Goal: Information Seeking & Learning: Learn about a topic

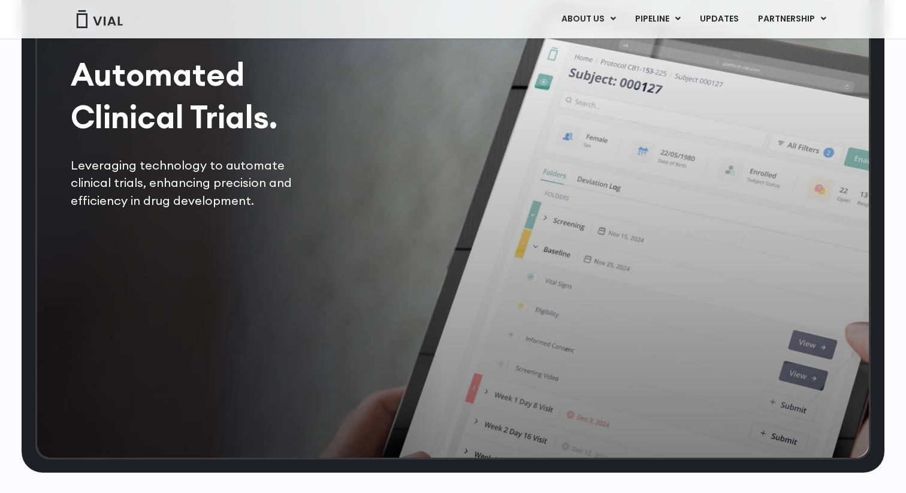
scroll to position [2457, 0]
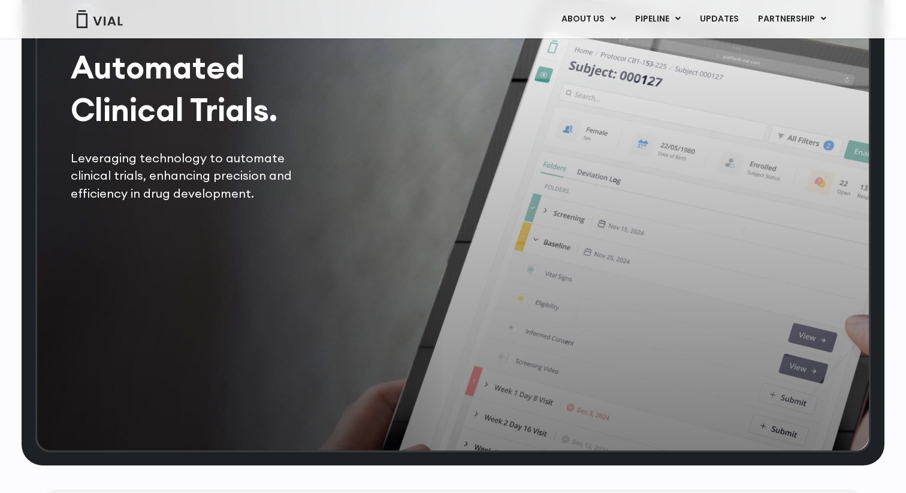
click at [201, 168] on div "Automated Clinical Trials. Leveraging technology to automate clinical trials, e…" at bounding box center [196, 99] width 251 height 206
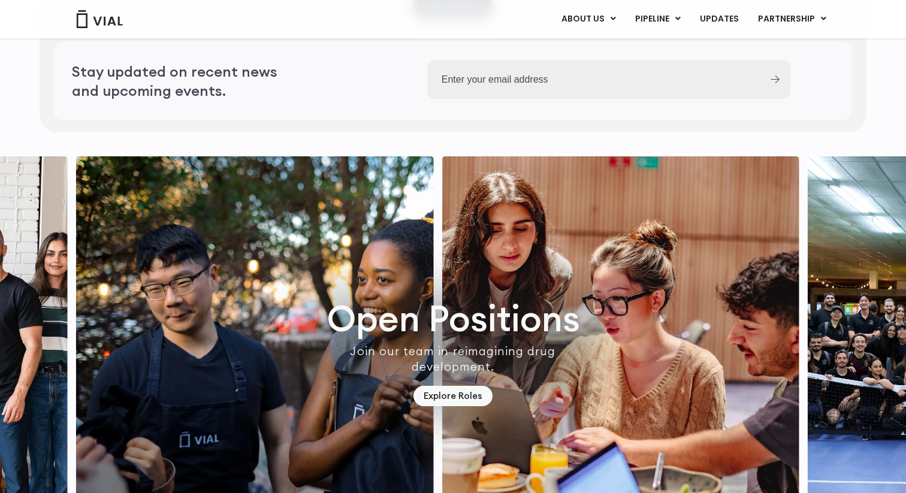
scroll to position [3451, 0]
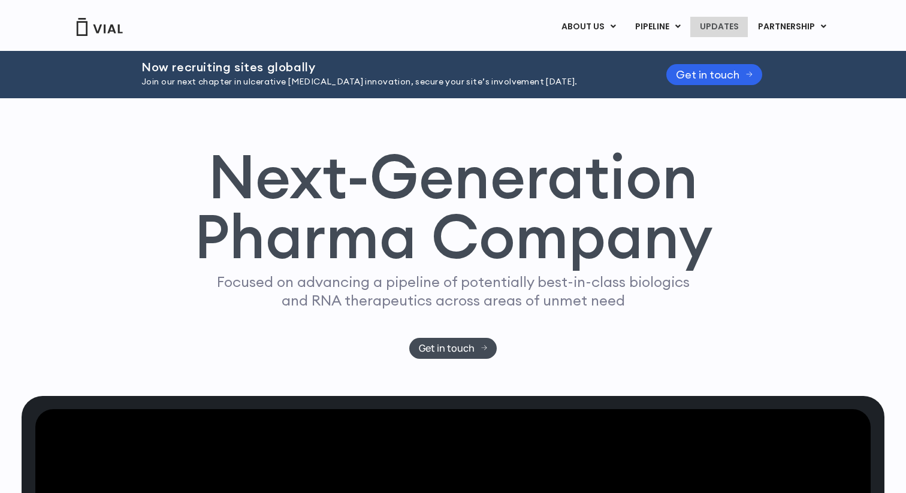
click at [721, 28] on link "UPDATES" at bounding box center [719, 27] width 58 height 20
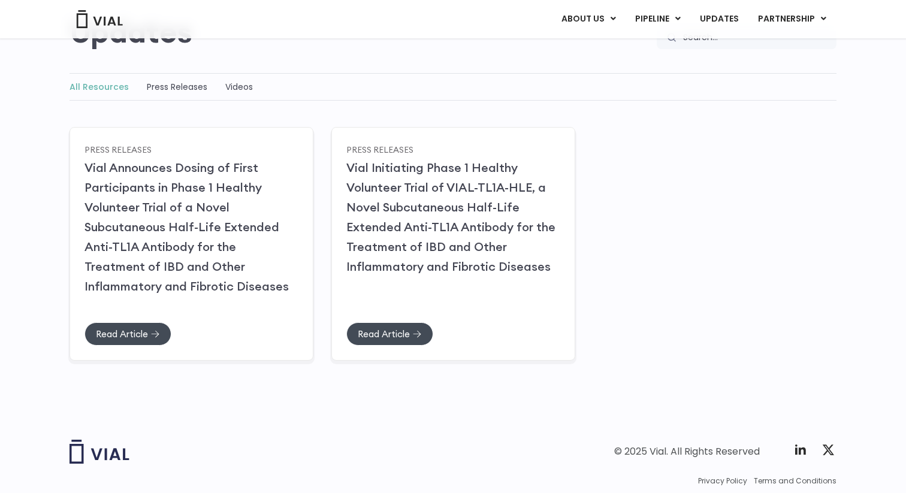
scroll to position [174, 0]
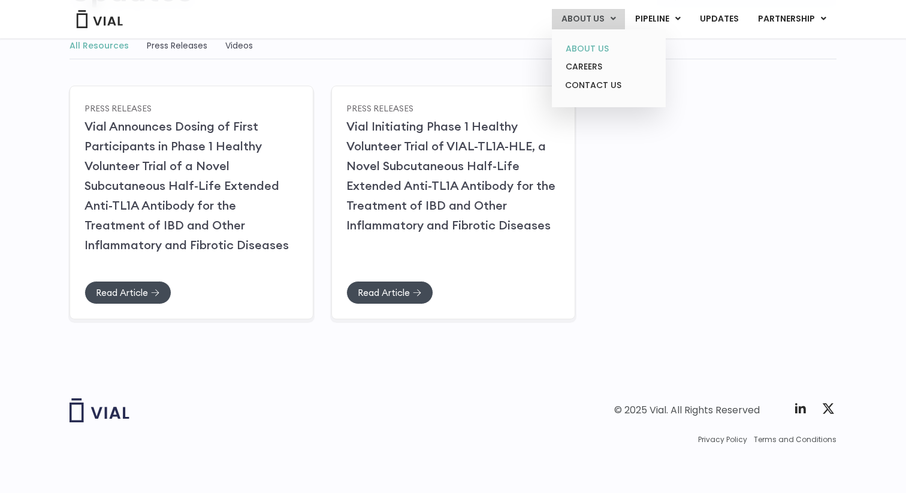
click at [593, 41] on link "ABOUT US" at bounding box center [608, 49] width 105 height 19
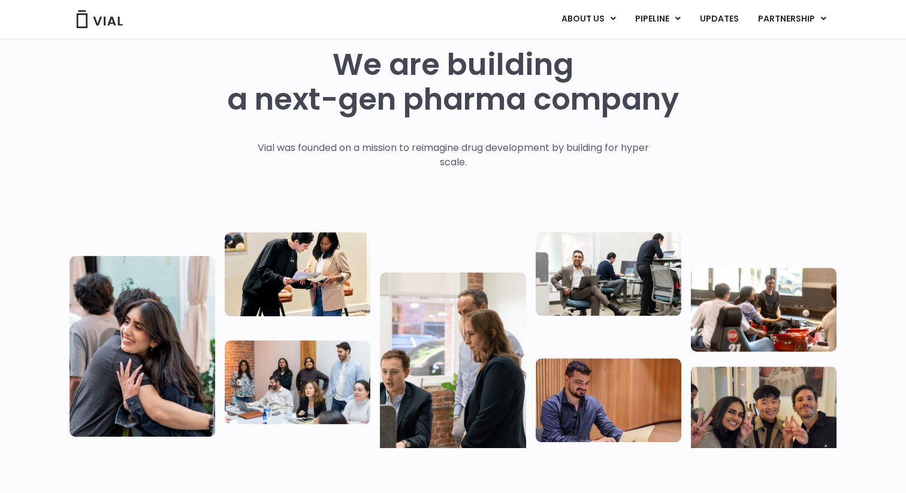
scroll to position [53, 0]
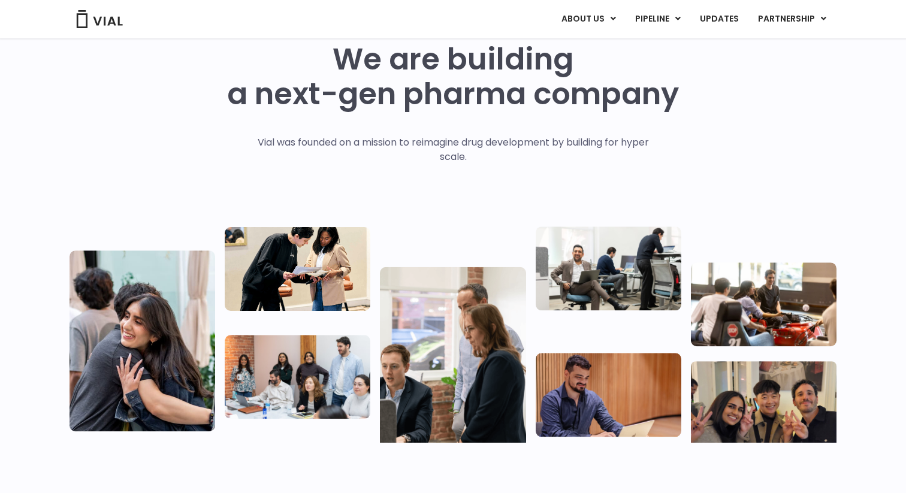
click at [329, 378] on img at bounding box center [298, 377] width 146 height 84
click at [415, 358] on img at bounding box center [453, 357] width 146 height 181
click at [566, 381] on img at bounding box center [609, 395] width 146 height 84
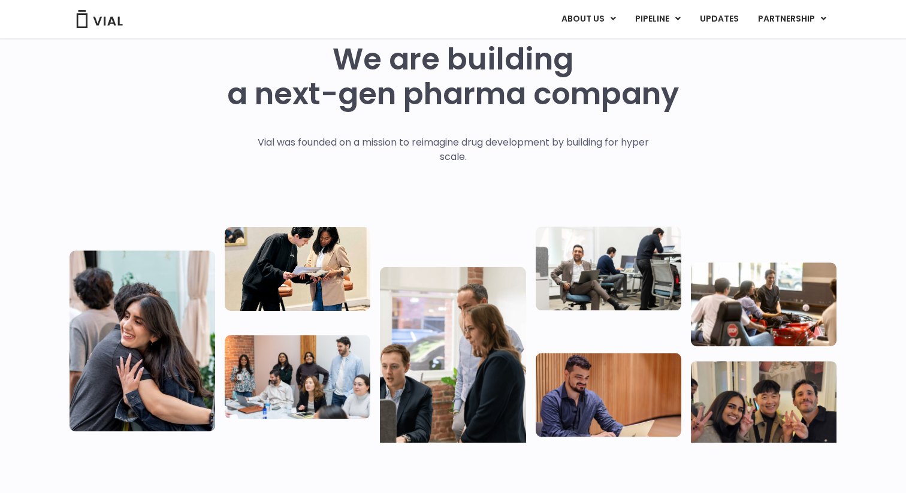
click at [566, 381] on img at bounding box center [609, 395] width 146 height 84
click at [645, 376] on img at bounding box center [609, 395] width 146 height 84
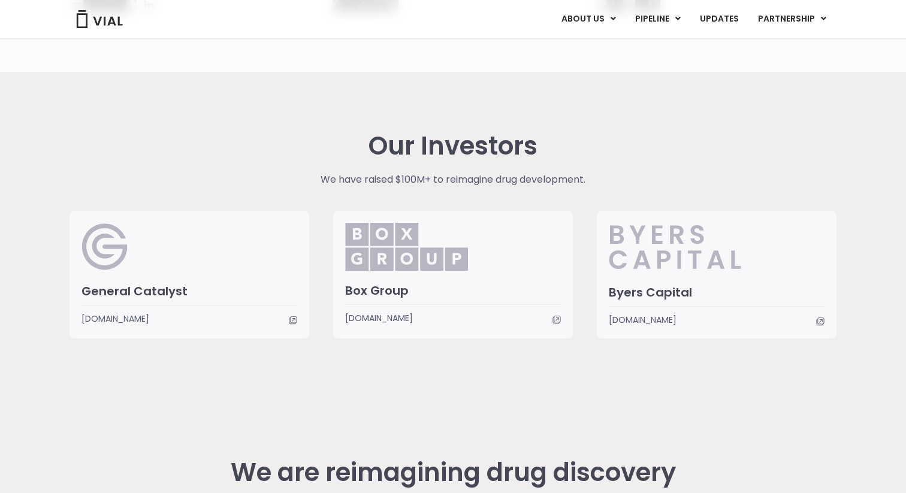
scroll to position [2793, 0]
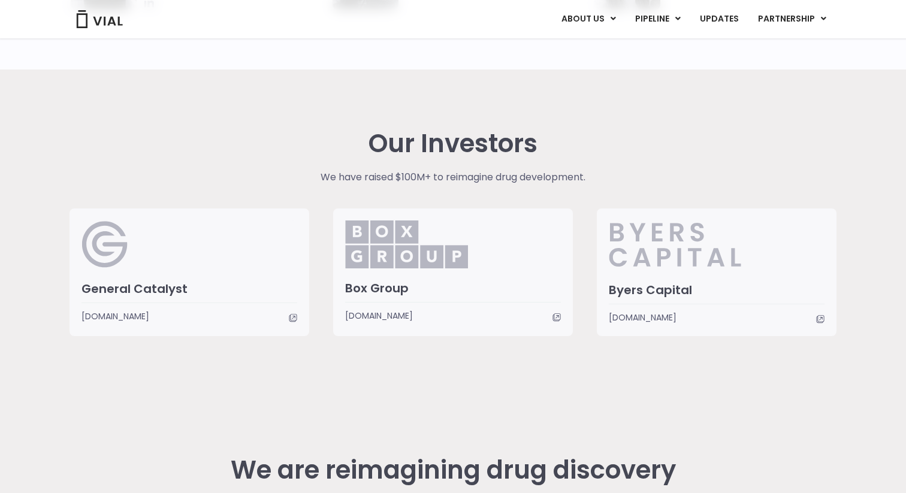
click at [386, 175] on p "We have raised $100M+ to reimagine drug development." at bounding box center [453, 177] width 417 height 14
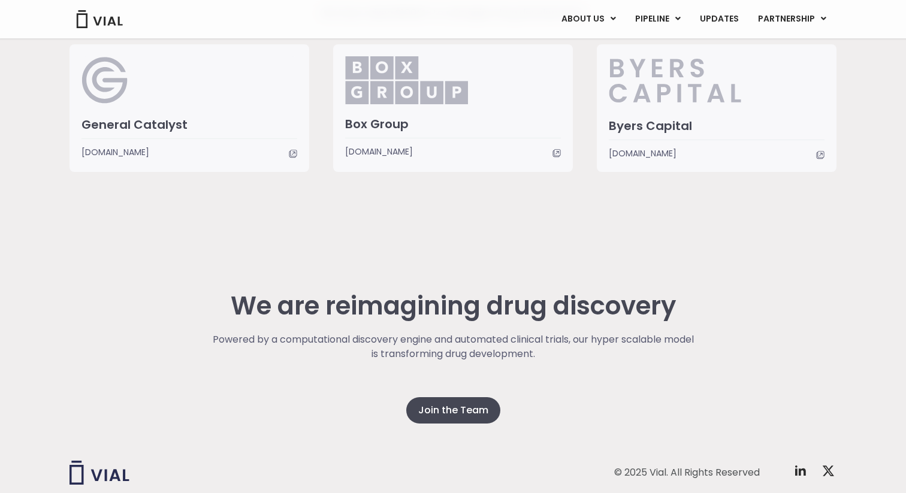
scroll to position [3020, 0]
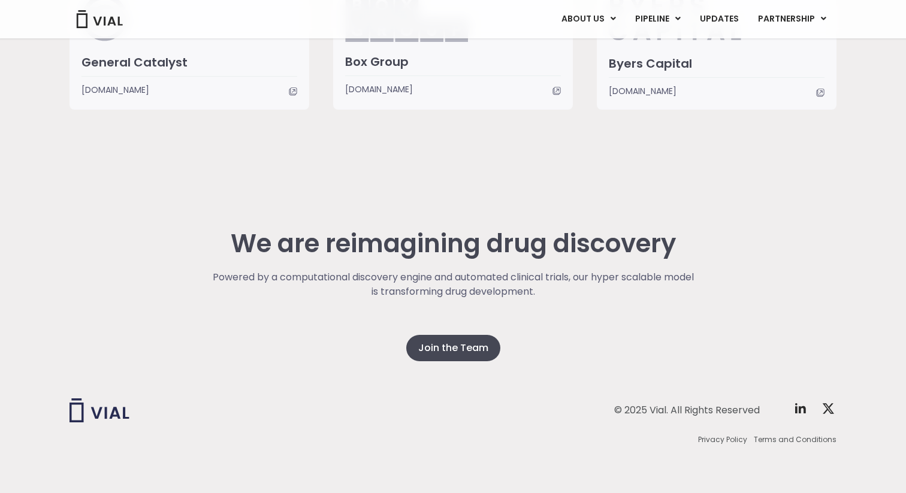
click at [411, 282] on p "Powered by a computational discovery engine and automated clinical trials, our …" at bounding box center [453, 284] width 485 height 29
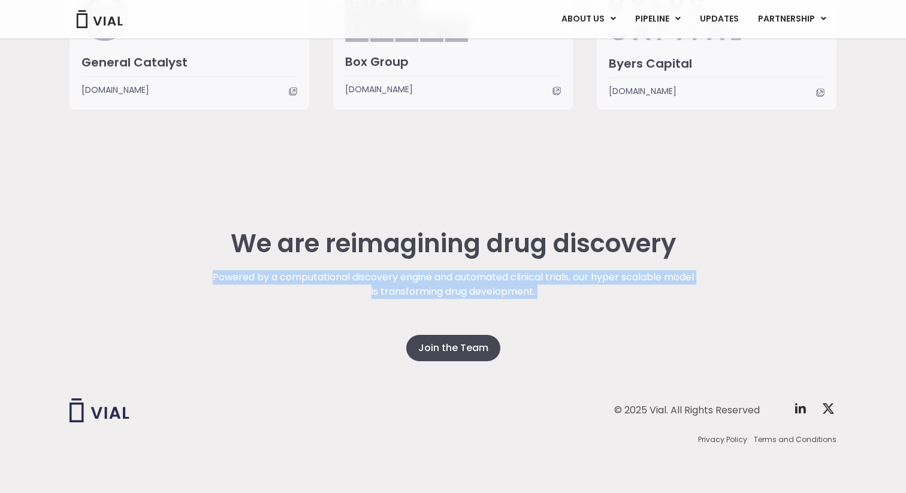
click at [411, 282] on p "Powered by a computational discovery engine and automated clinical trials, our …" at bounding box center [453, 284] width 485 height 29
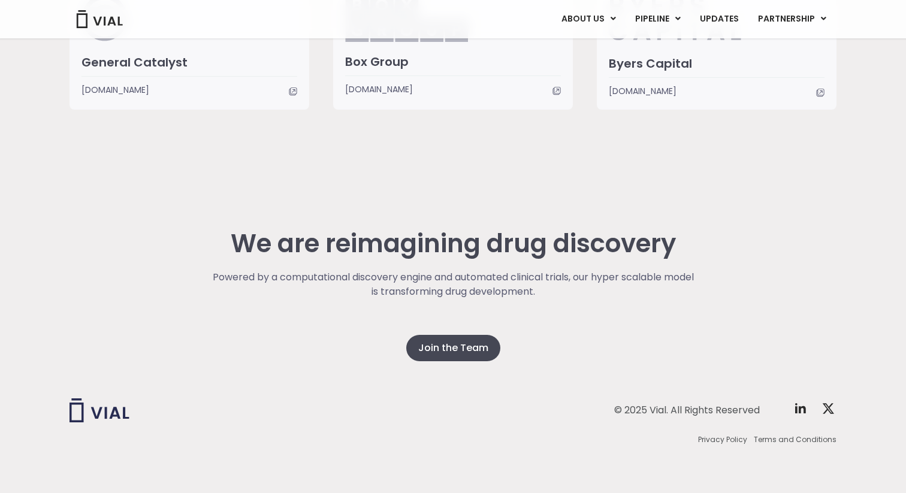
click at [433, 291] on p "Powered by a computational discovery engine and automated clinical trials, our …" at bounding box center [453, 284] width 485 height 29
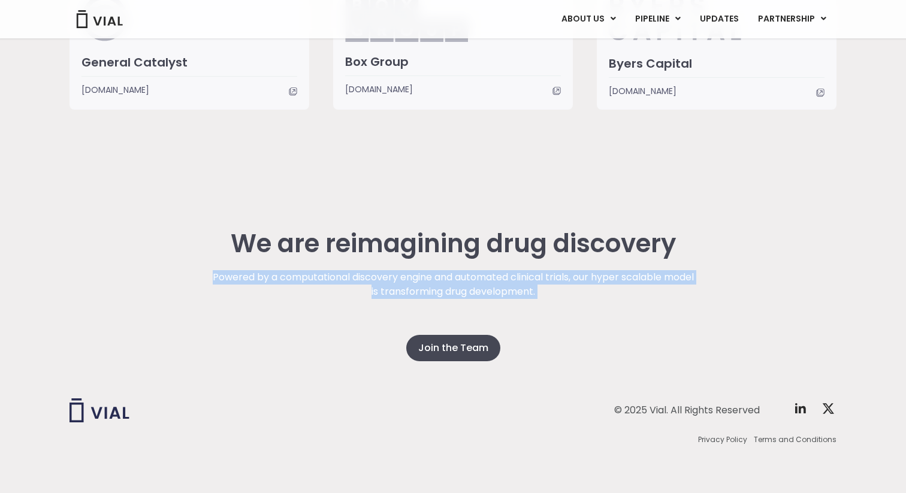
click at [433, 291] on p "Powered by a computational discovery engine and automated clinical trials, our …" at bounding box center [453, 284] width 485 height 29
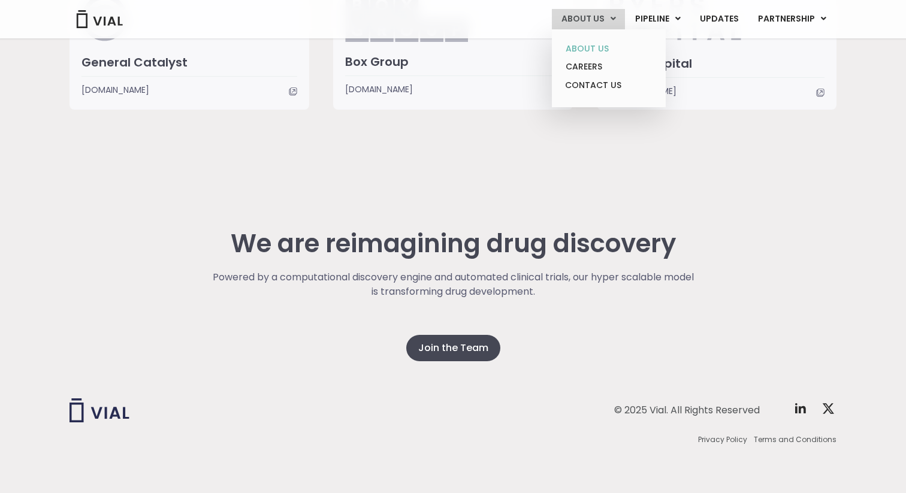
click at [600, 43] on link "ABOUT US" at bounding box center [608, 49] width 105 height 19
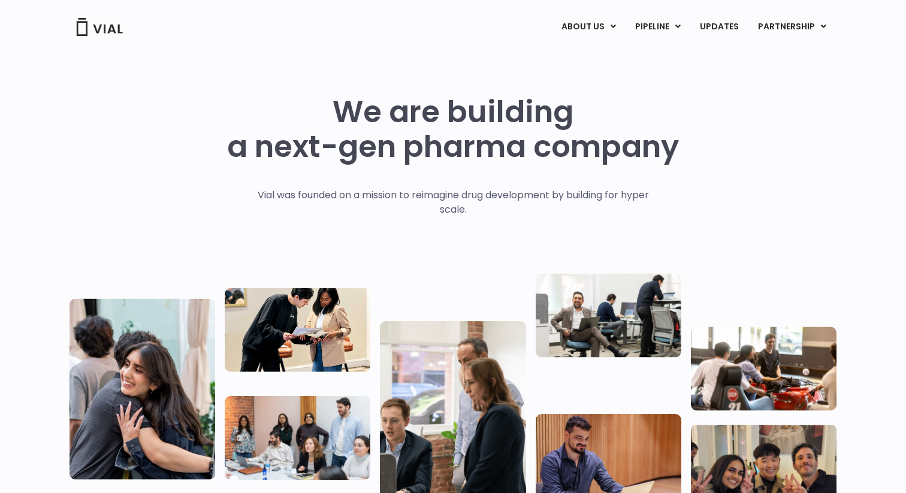
click at [355, 186] on div "We are building a next-gen pharma company" at bounding box center [453, 141] width 452 height 93
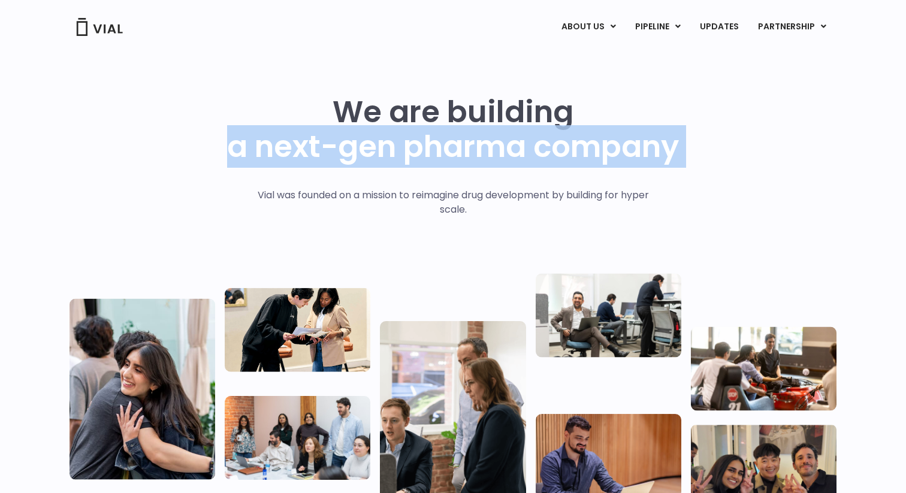
click at [355, 186] on div "We are building a next-gen pharma company" at bounding box center [453, 141] width 452 height 93
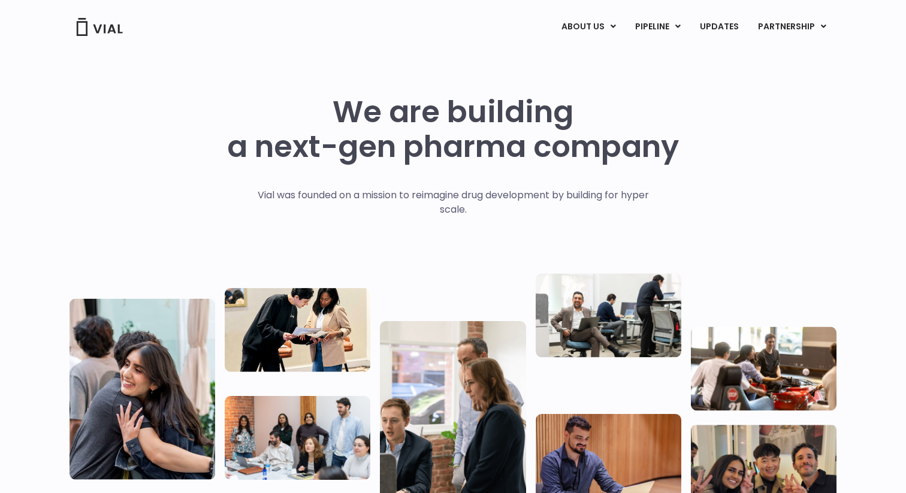
click at [355, 186] on div "We are building a next-gen pharma company" at bounding box center [453, 141] width 452 height 93
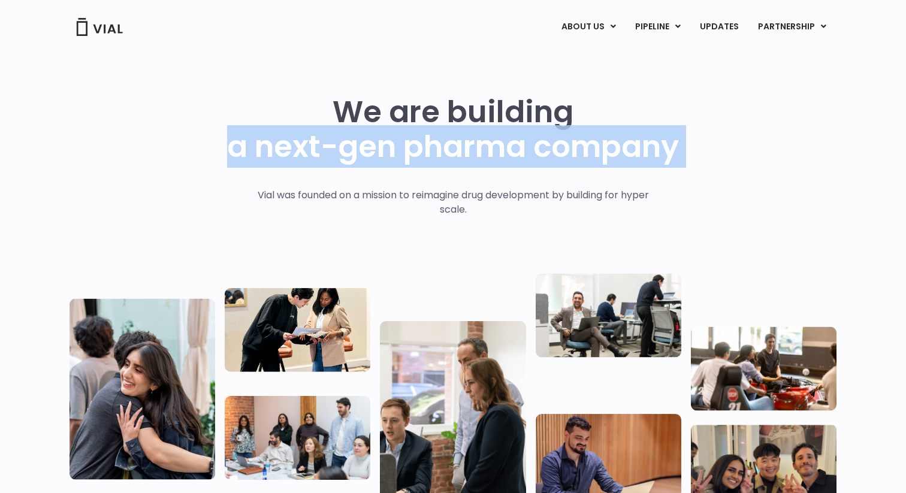
click at [364, 144] on h1 "We are building a next-gen pharma company" at bounding box center [453, 130] width 452 height 70
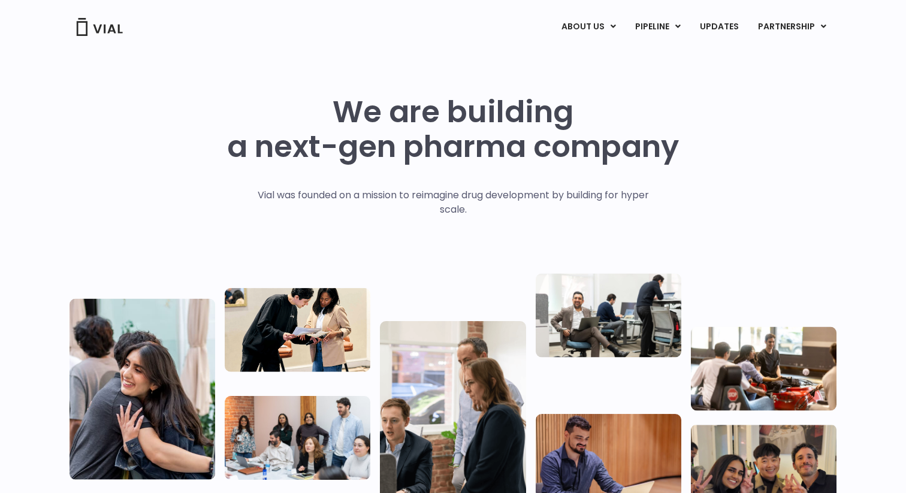
click at [364, 144] on h1 "We are building a next-gen pharma company" at bounding box center [453, 130] width 452 height 70
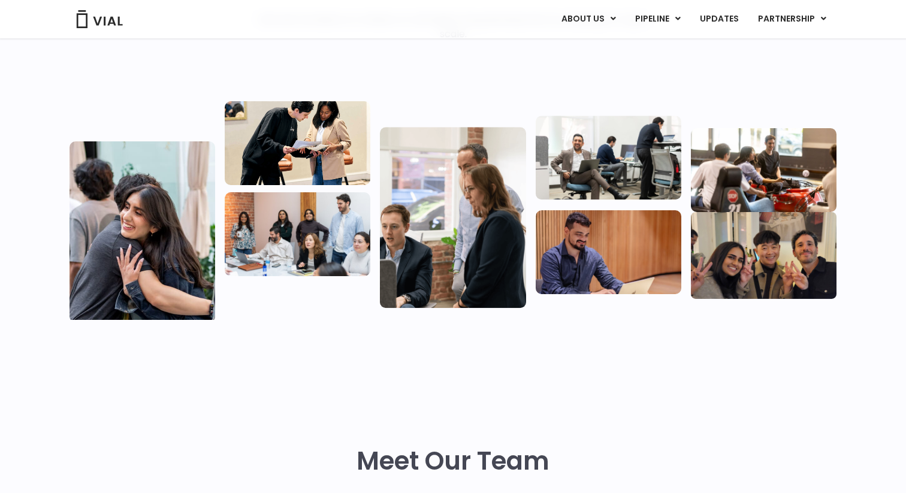
scroll to position [181, 0]
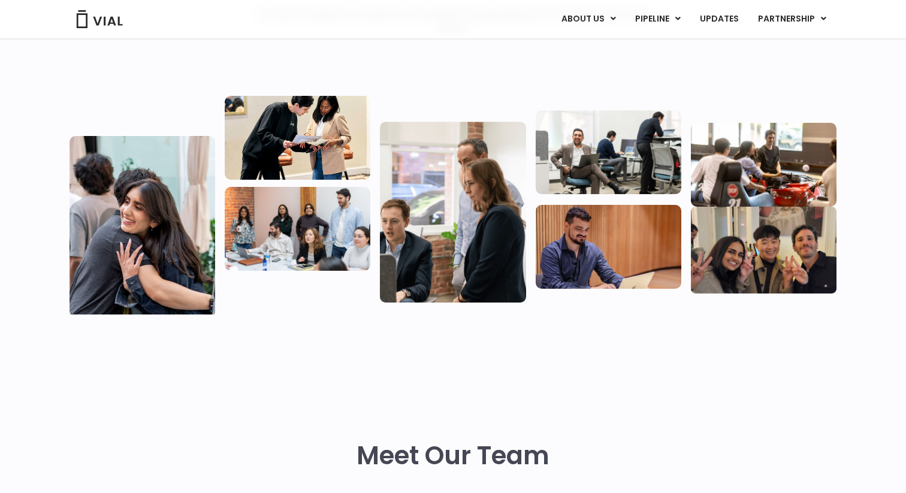
click at [578, 149] on img at bounding box center [609, 152] width 146 height 84
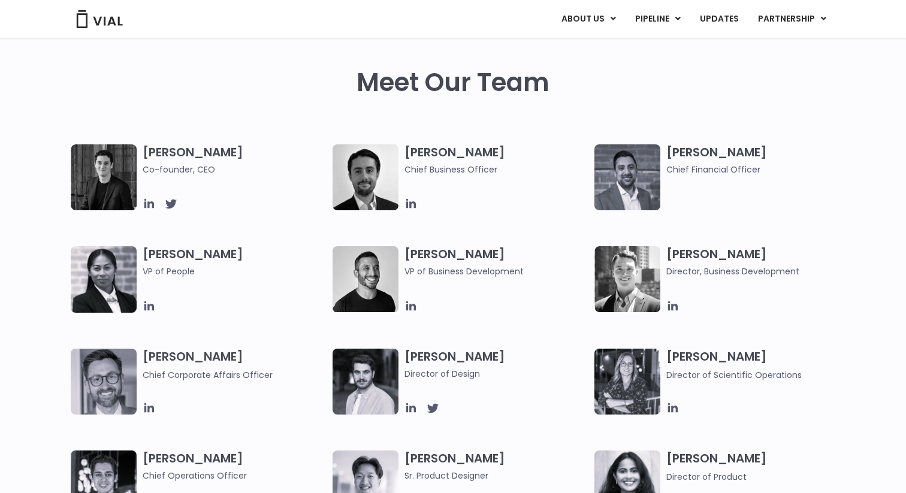
scroll to position [555, 0]
